Goal: Task Accomplishment & Management: Use online tool/utility

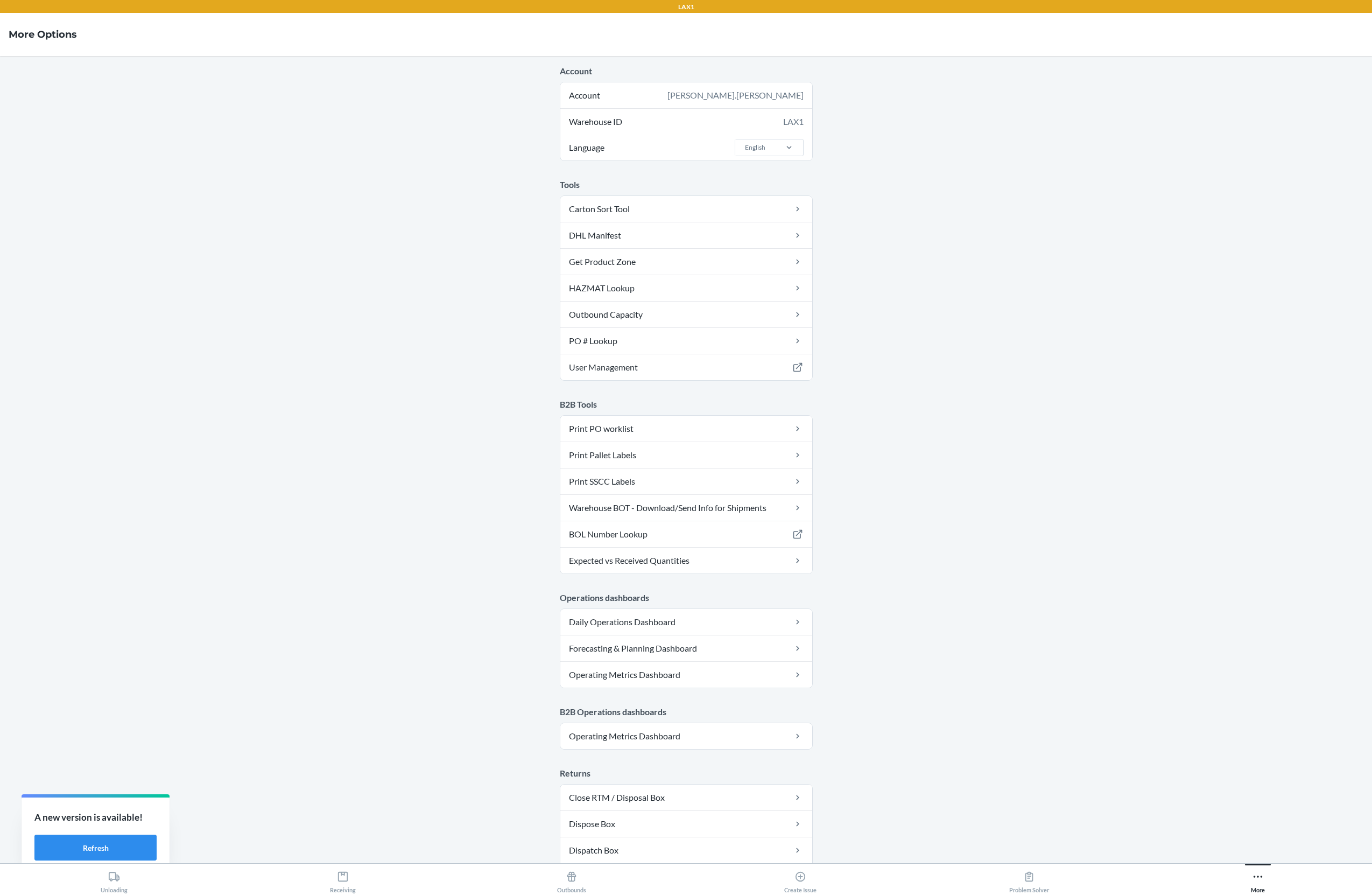
click at [301, 887] on button "Receiving" at bounding box center [342, 877] width 229 height 29
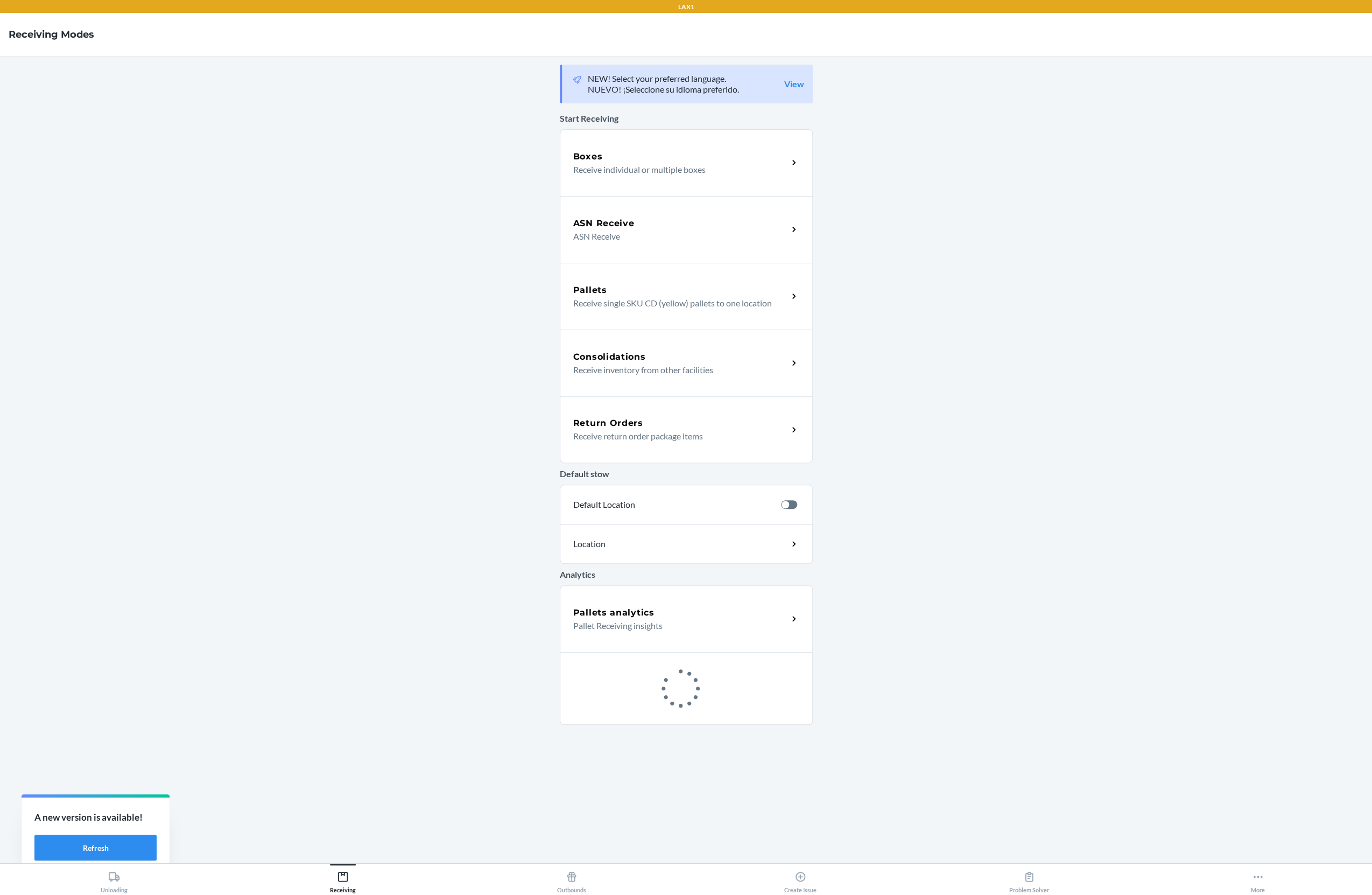
click at [659, 170] on p "Receive individual or multiple boxes" at bounding box center [676, 169] width 206 height 13
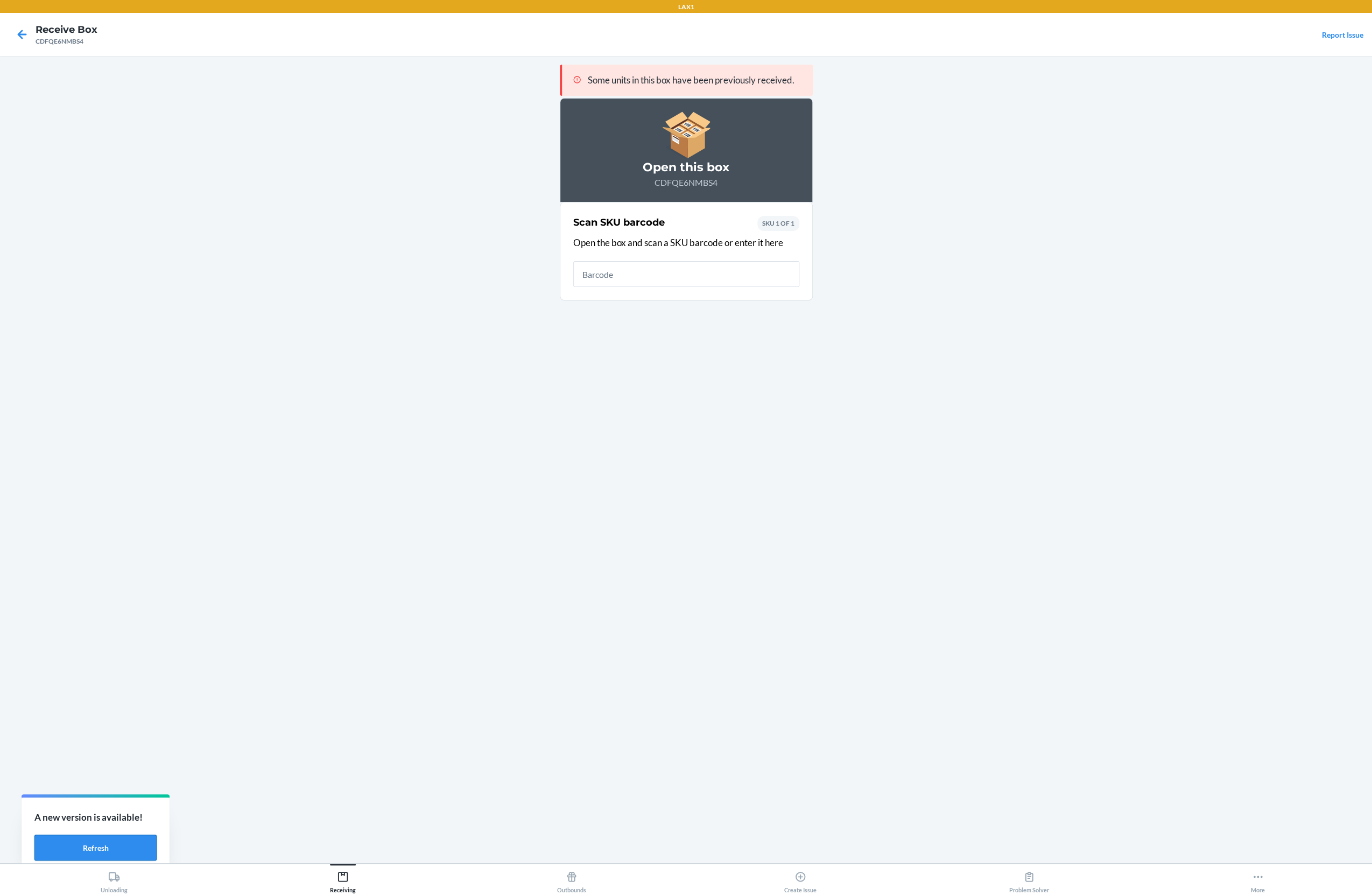
click at [106, 854] on button "Refresh" at bounding box center [95, 847] width 122 height 26
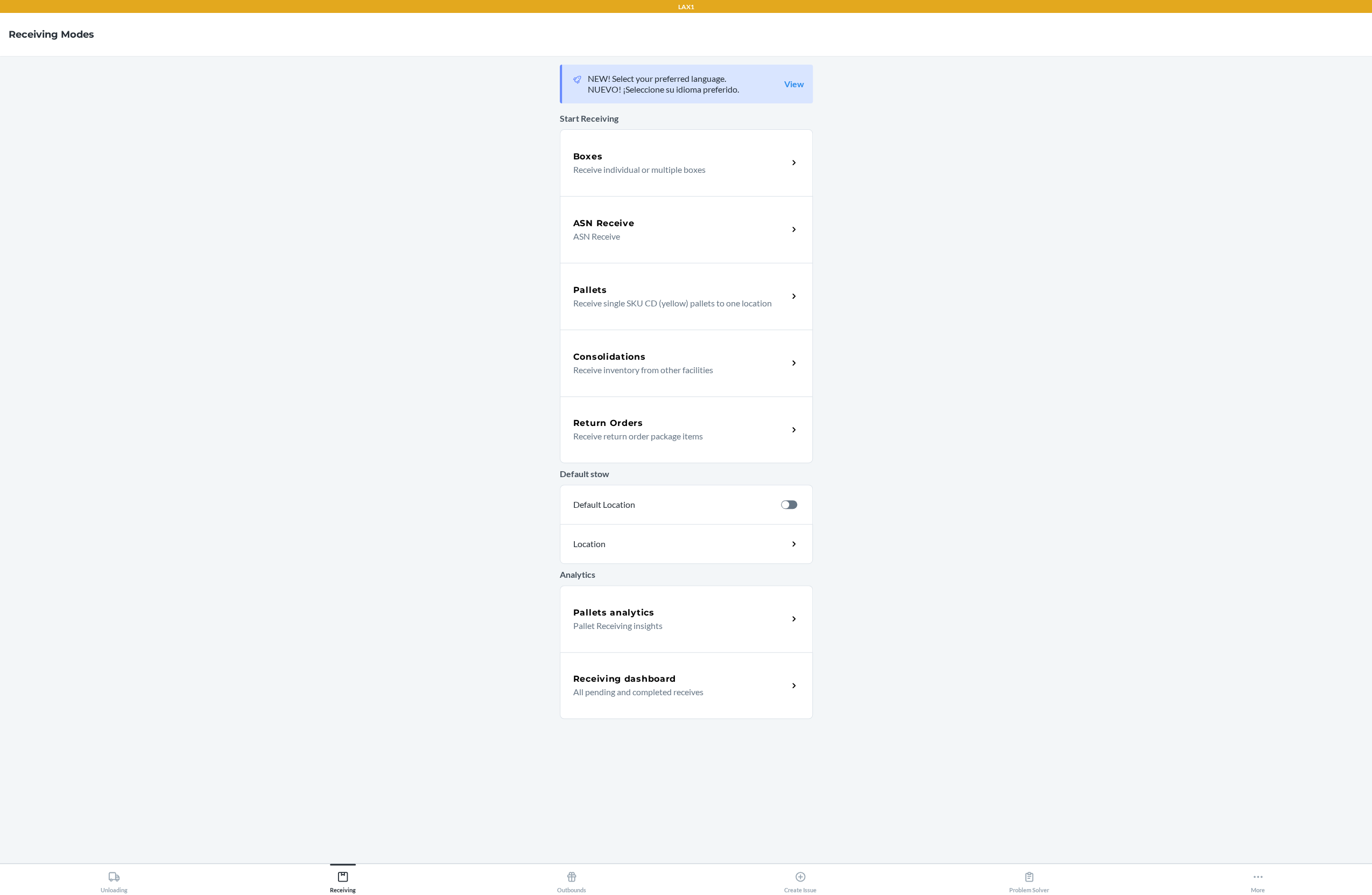
click at [616, 148] on div "Boxes Receive individual or multiple boxes" at bounding box center [686, 162] width 253 height 67
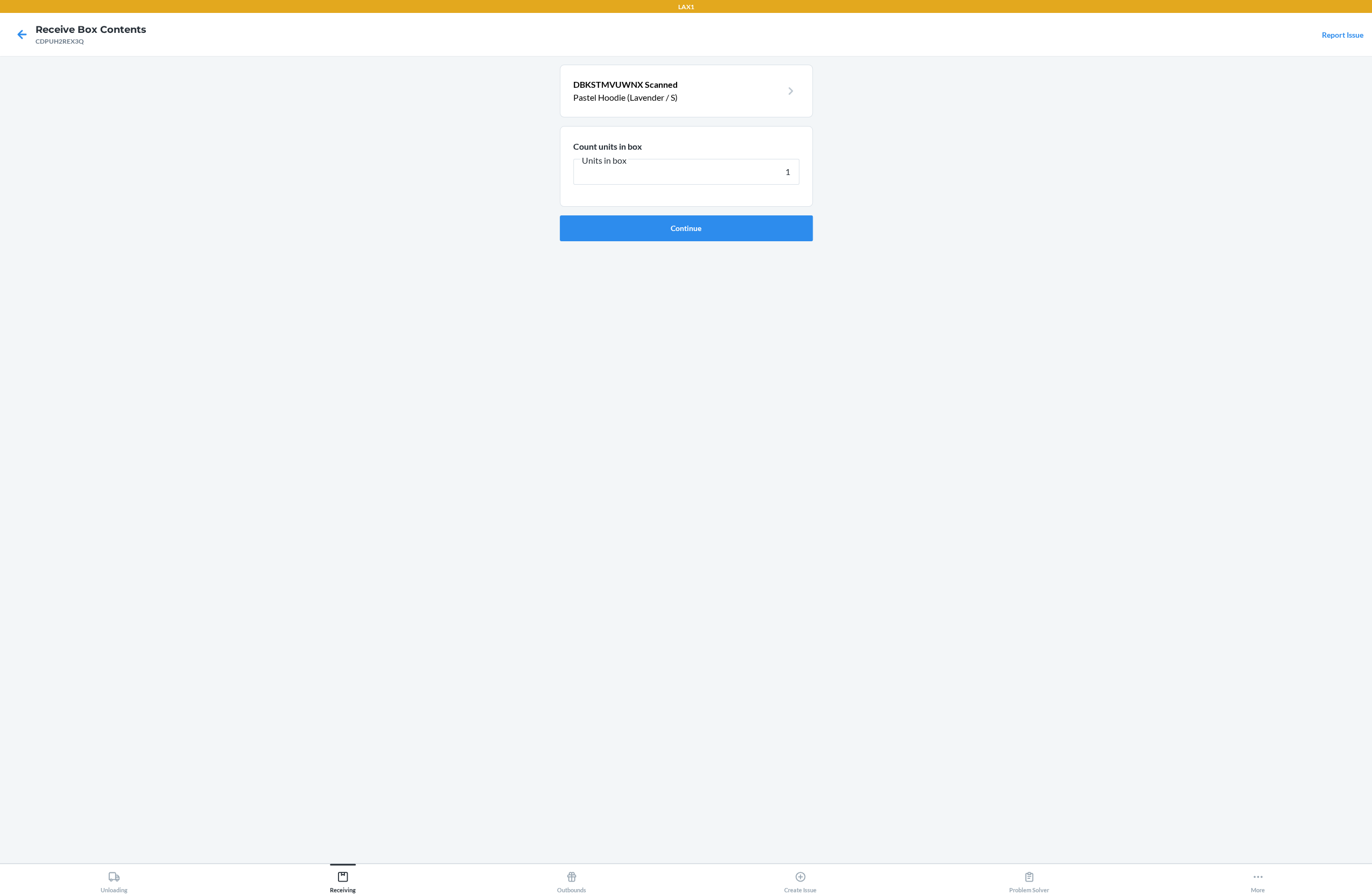
type input "16"
click button "Continue" at bounding box center [686, 228] width 253 height 26
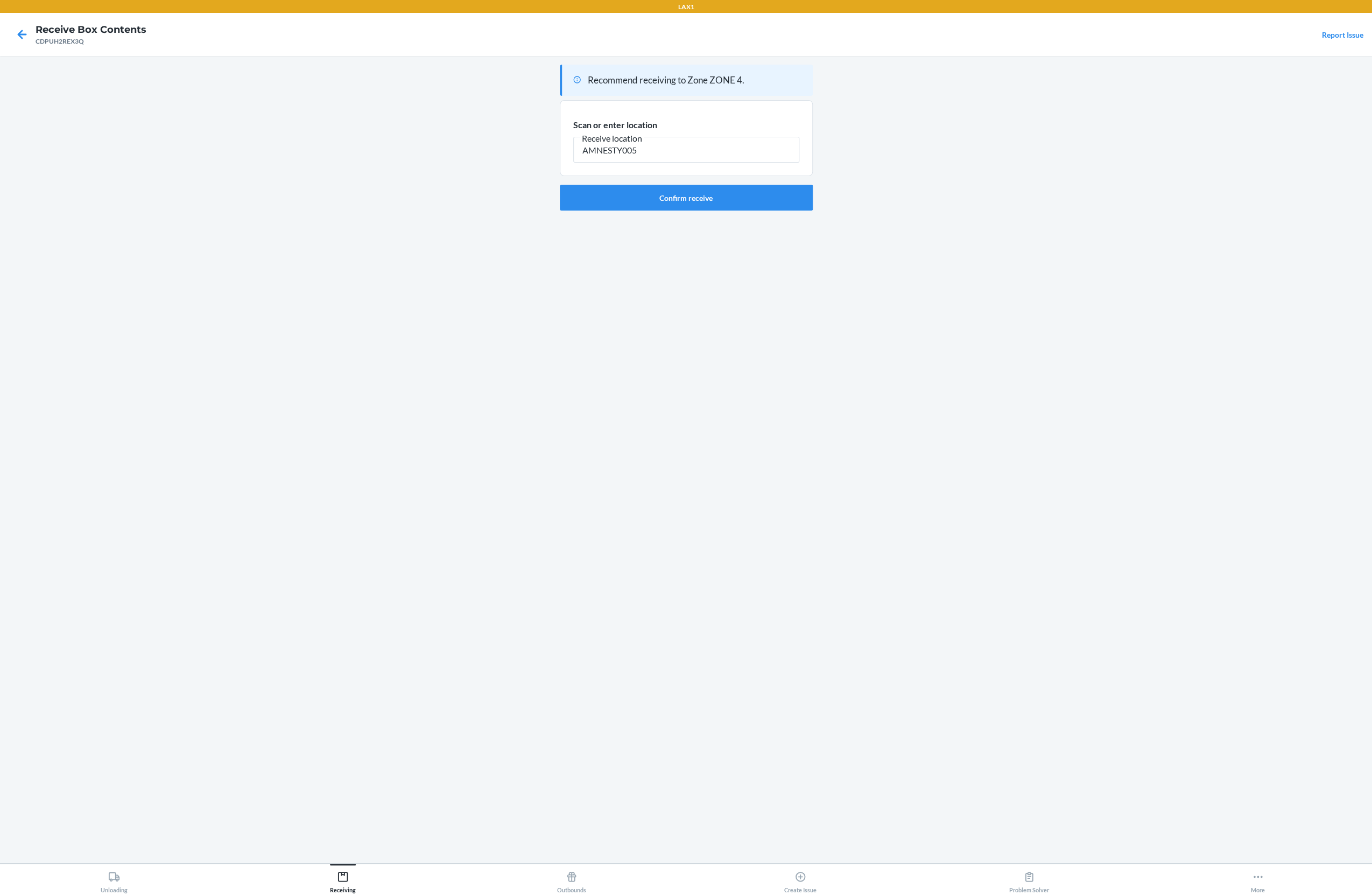
type input "AMNESTY005"
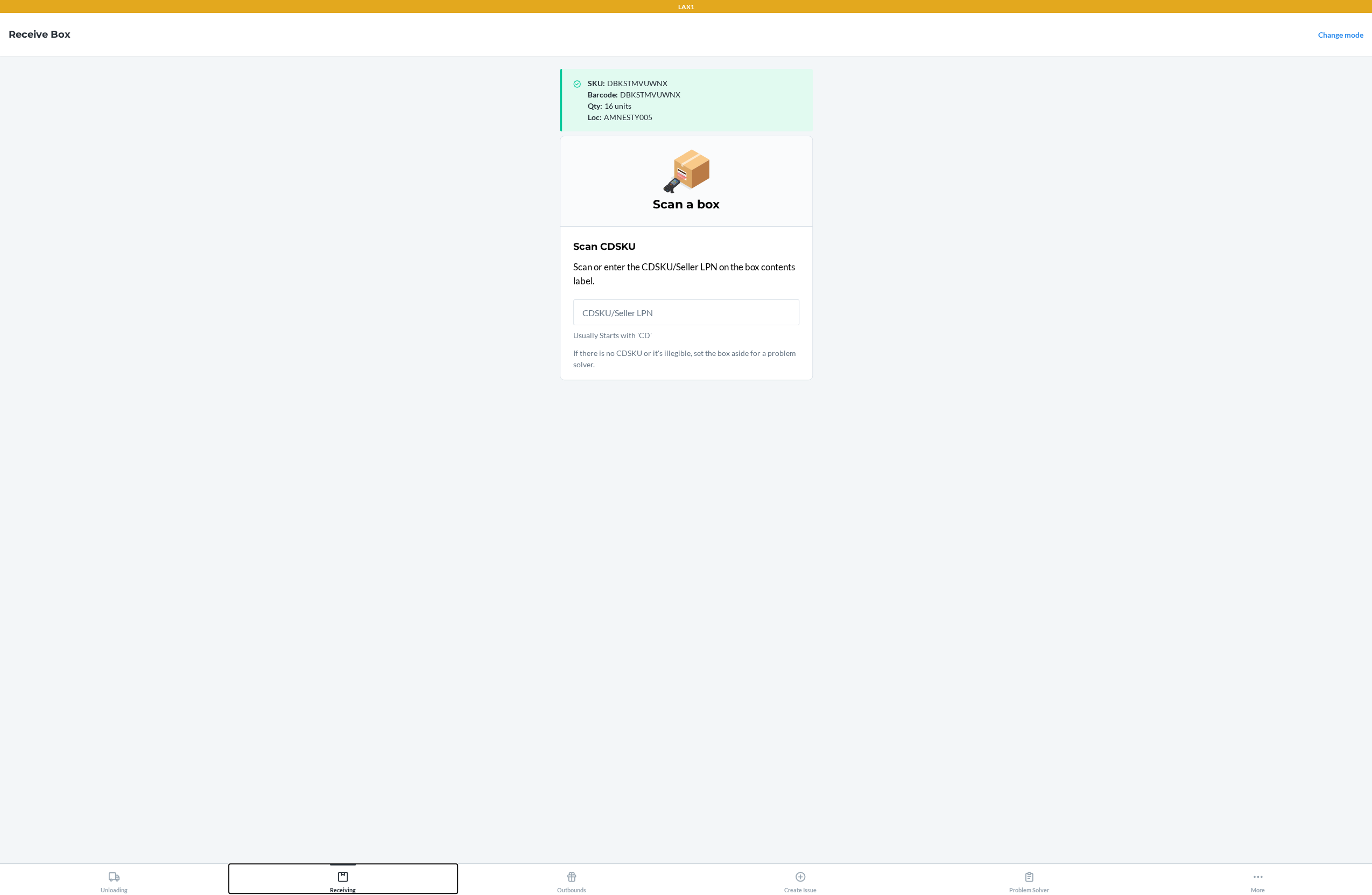
click at [349, 866] on button "Receiving" at bounding box center [342, 877] width 229 height 29
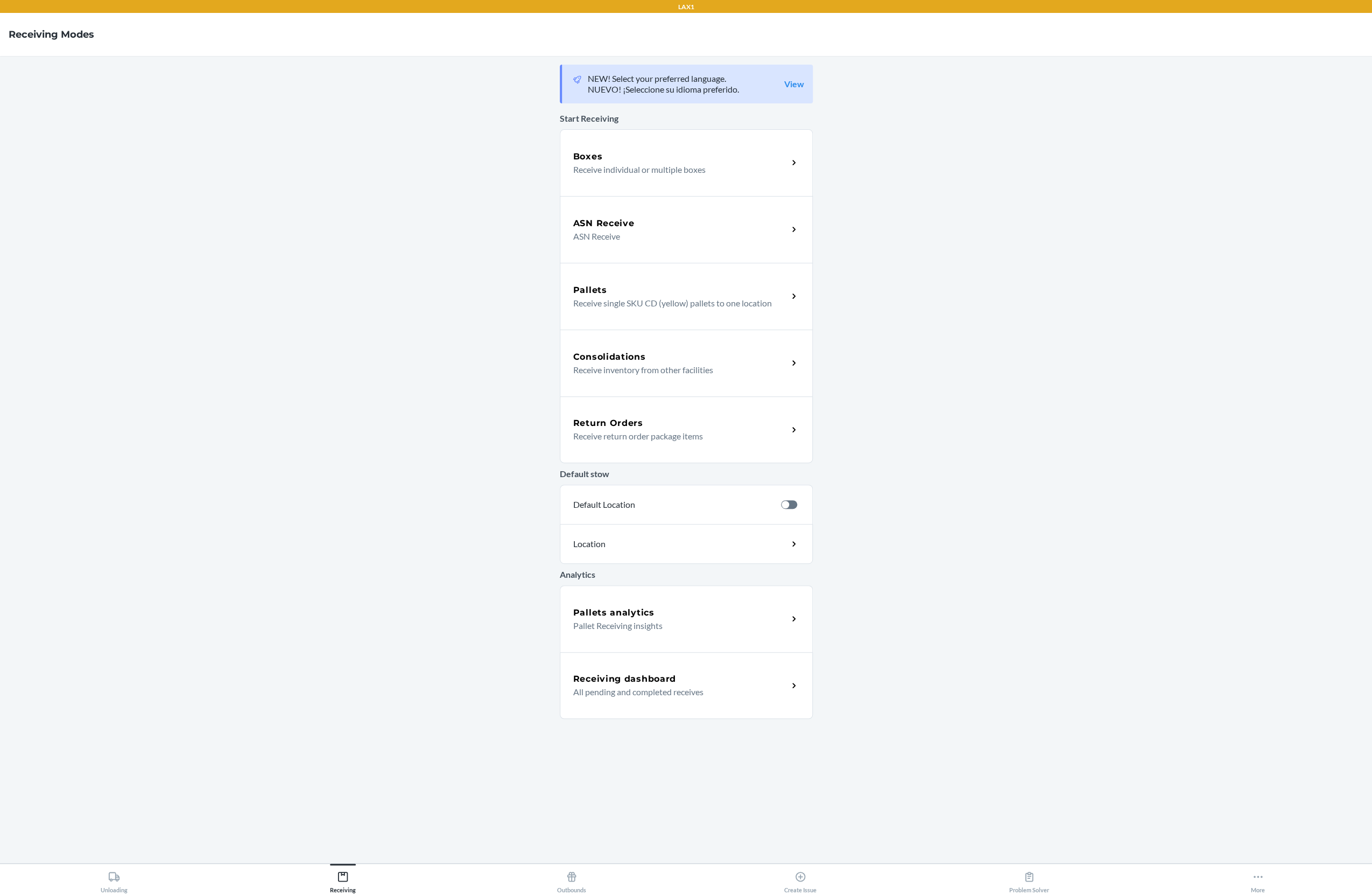
click at [691, 690] on p "All pending and completed receives" at bounding box center [676, 691] width 206 height 13
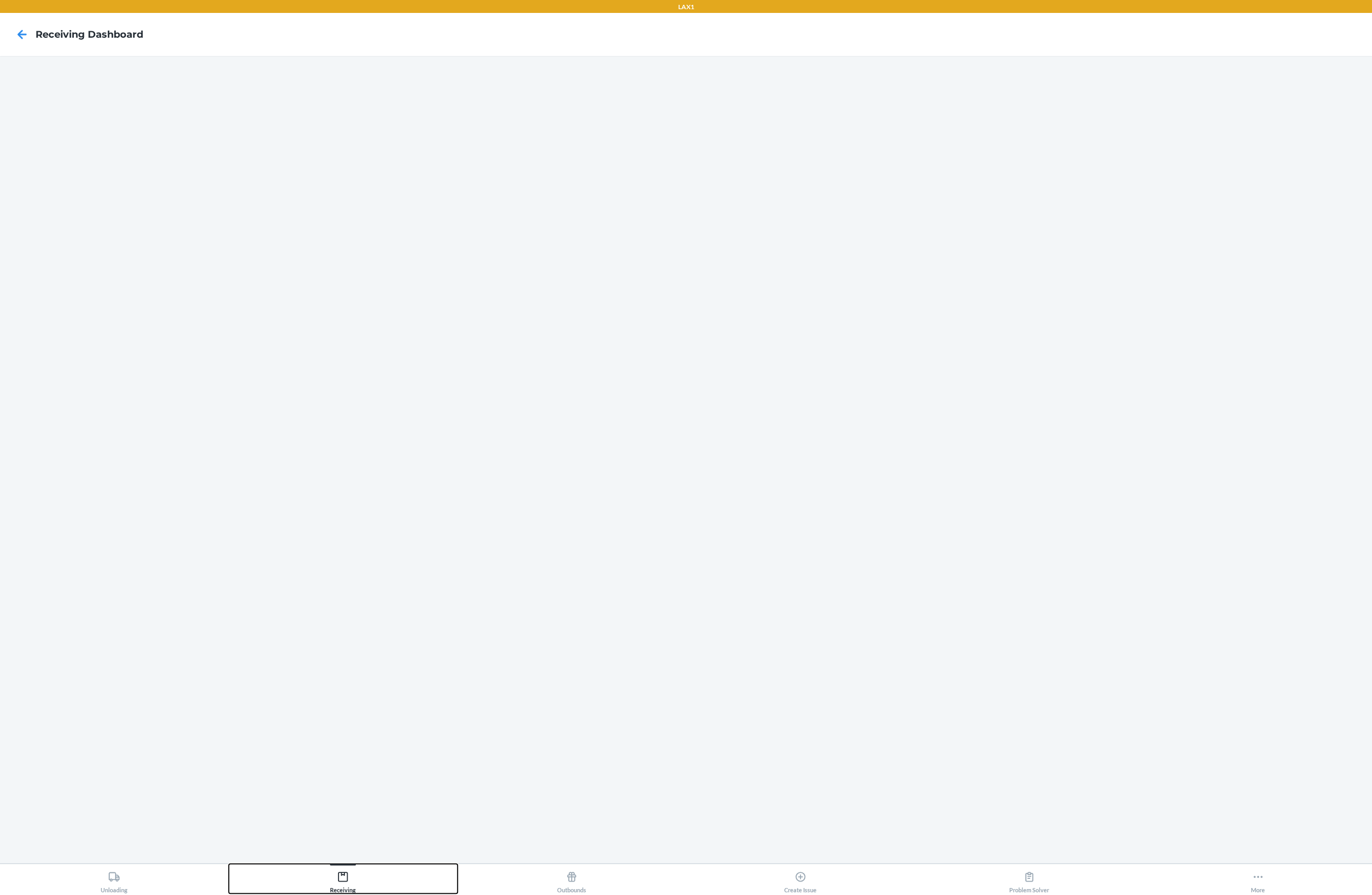
click at [349, 883] on div "Receiving" at bounding box center [342, 879] width 26 height 27
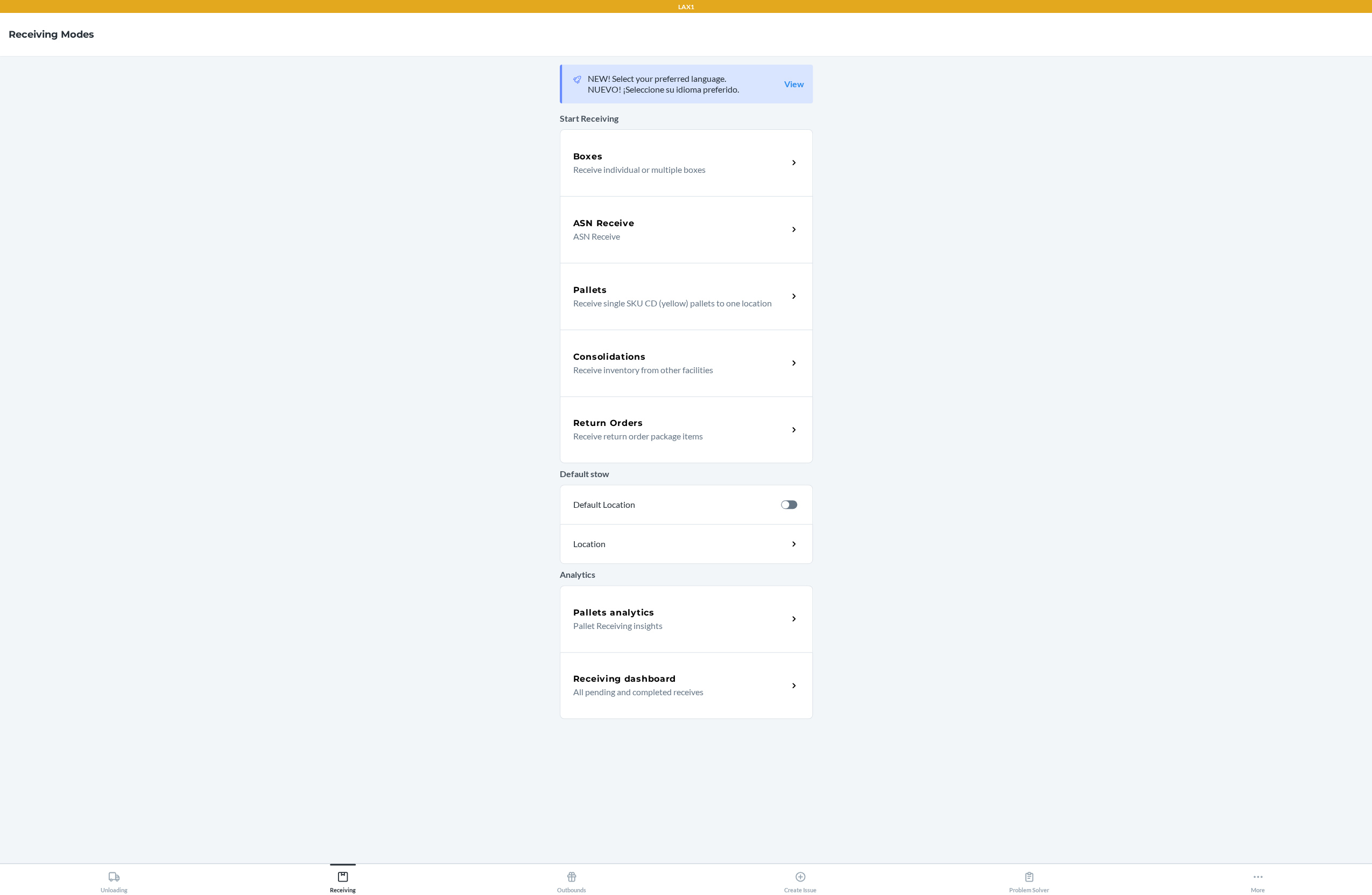
click at [633, 168] on p "Receive individual or multiple boxes" at bounding box center [676, 169] width 206 height 13
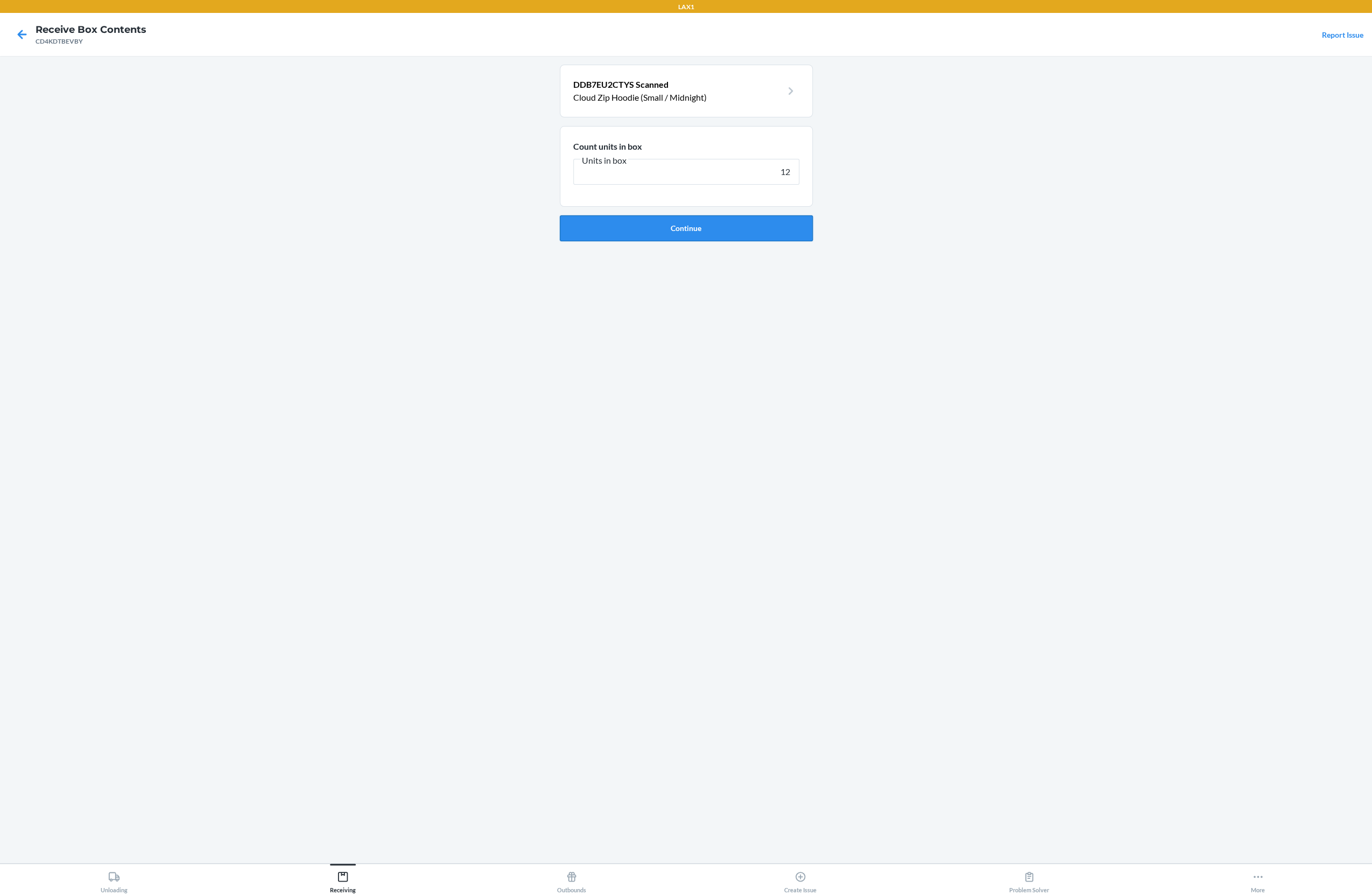
type input "12"
click at [728, 232] on button "Continue" at bounding box center [686, 228] width 253 height 26
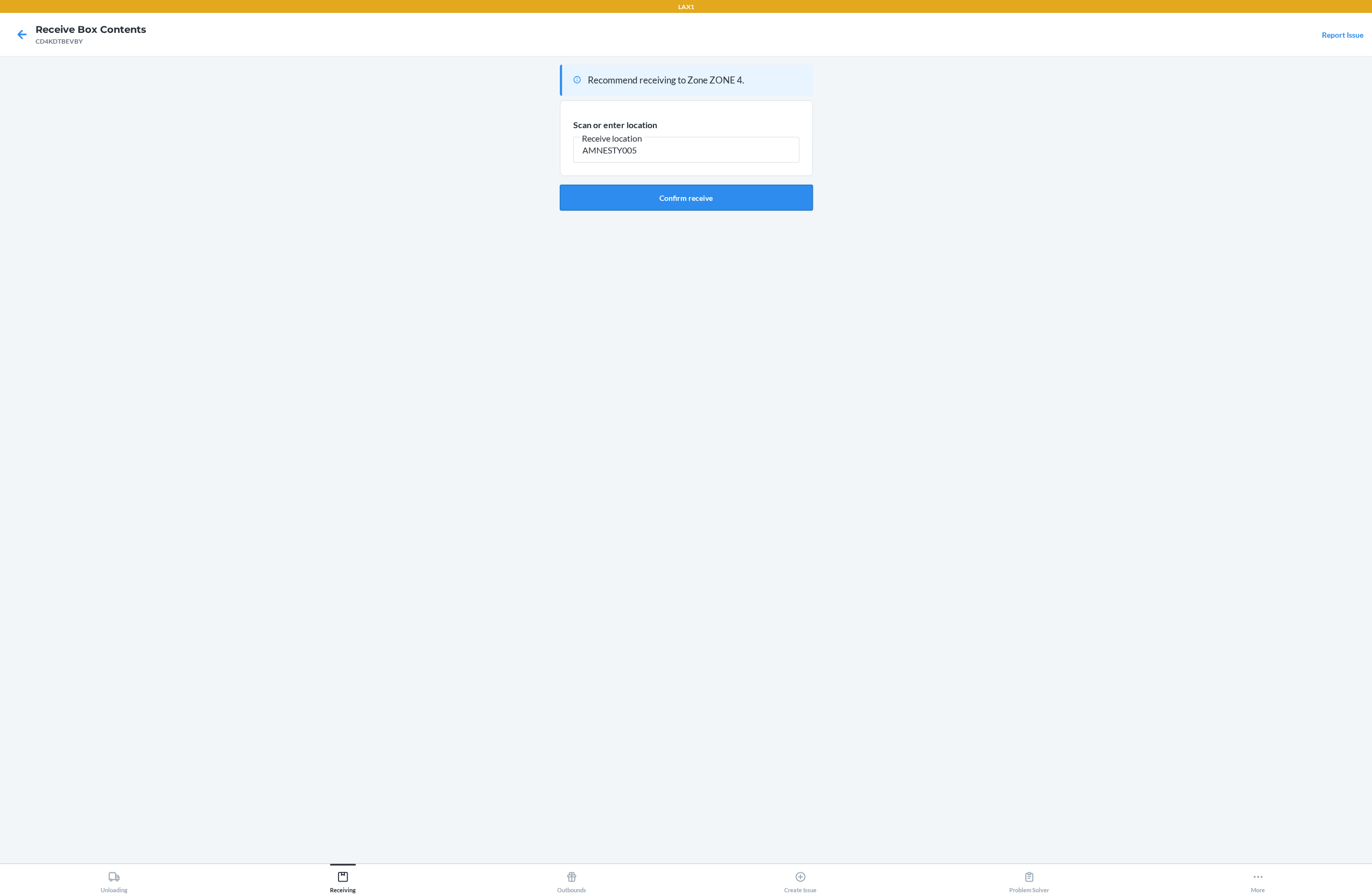
type input "AMNESTY005"
click at [687, 203] on button "Confirm receive" at bounding box center [686, 198] width 253 height 26
